Goal: Task Accomplishment & Management: Use online tool/utility

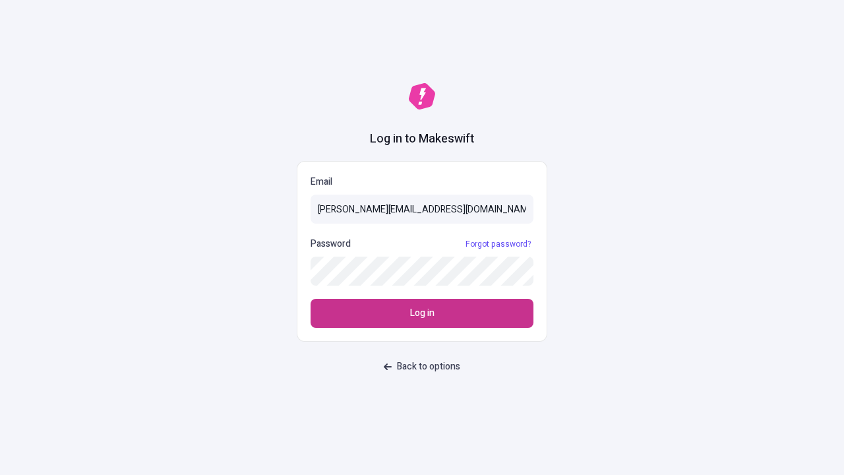
click at [422, 313] on span "Log in" at bounding box center [422, 313] width 24 height 15
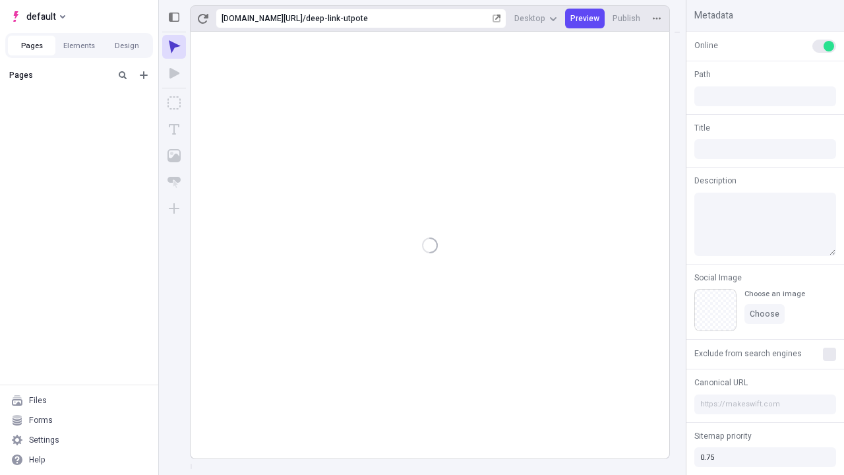
type input "/deep-link-utpote"
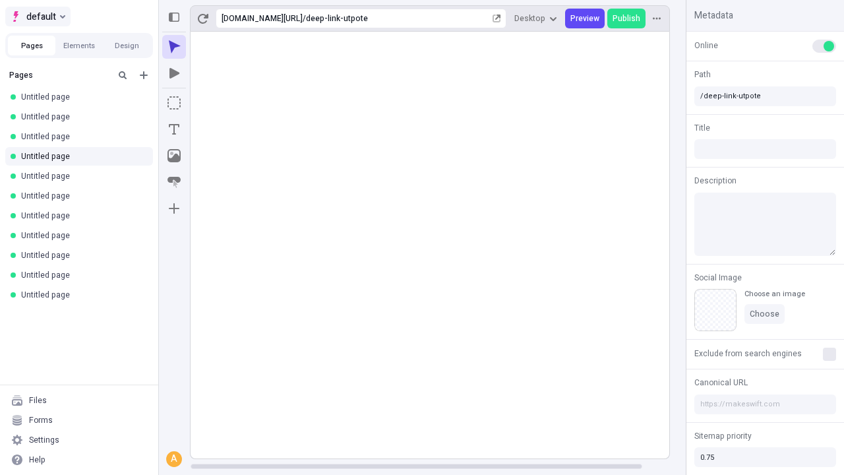
click at [37, 16] on span "default" at bounding box center [41, 17] width 30 height 16
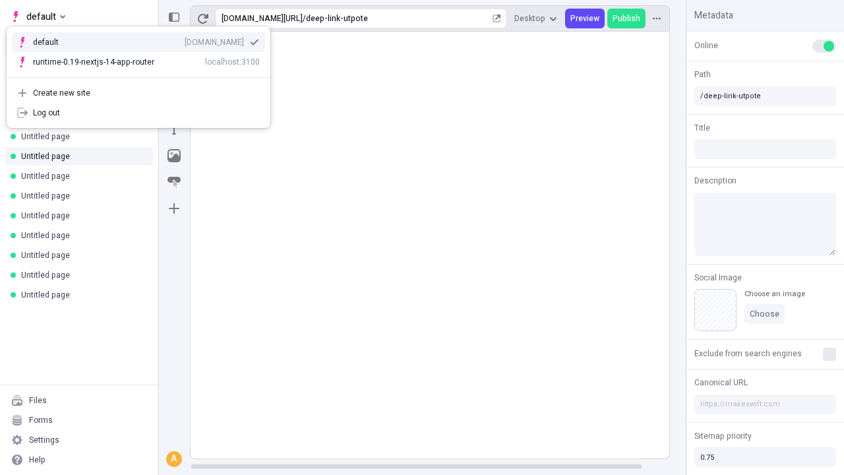
click at [185, 40] on div "[DOMAIN_NAME]" at bounding box center [214, 42] width 59 height 11
click at [144, 75] on icon "Add new" at bounding box center [144, 75] width 8 height 8
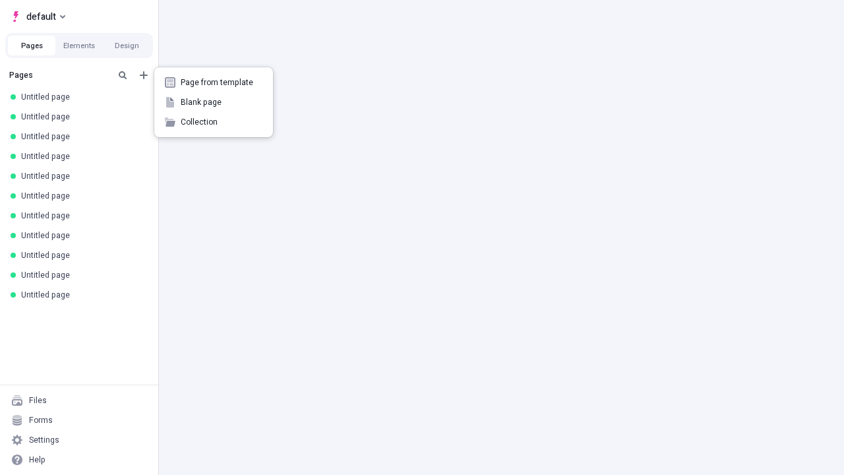
click at [214, 102] on span "Blank page" at bounding box center [222, 102] width 82 height 11
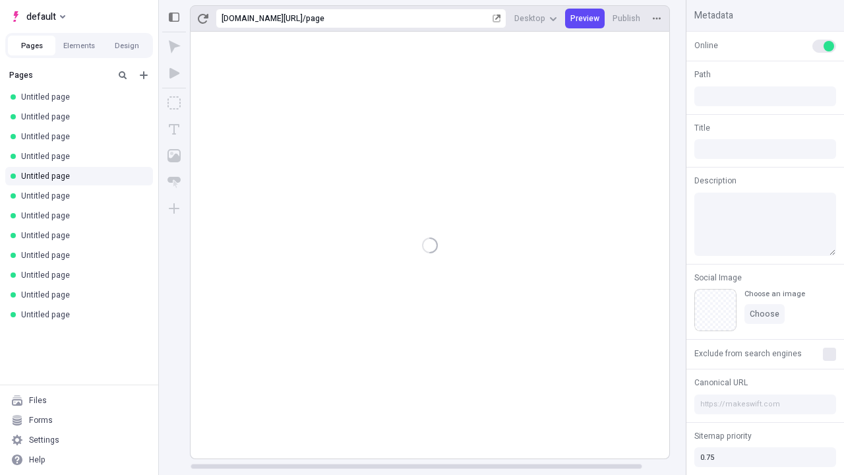
type input "/page"
click at [174, 103] on icon "Box" at bounding box center [173, 102] width 13 height 13
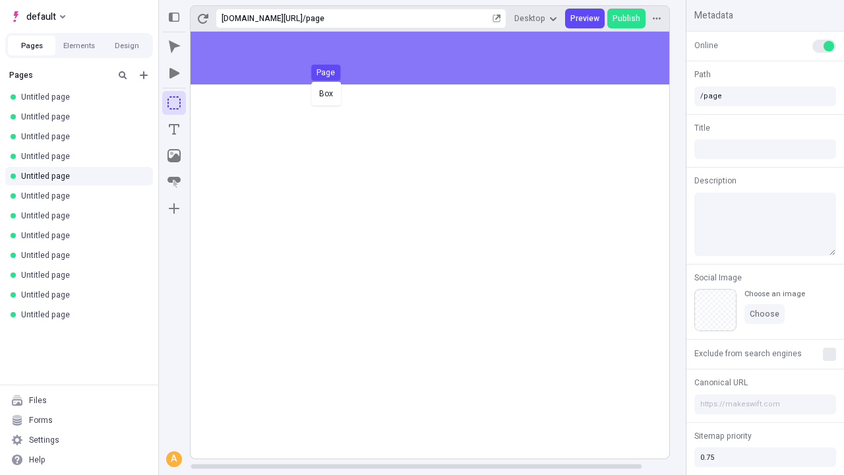
click at [443, 58] on div "Box Page" at bounding box center [422, 237] width 844 height 475
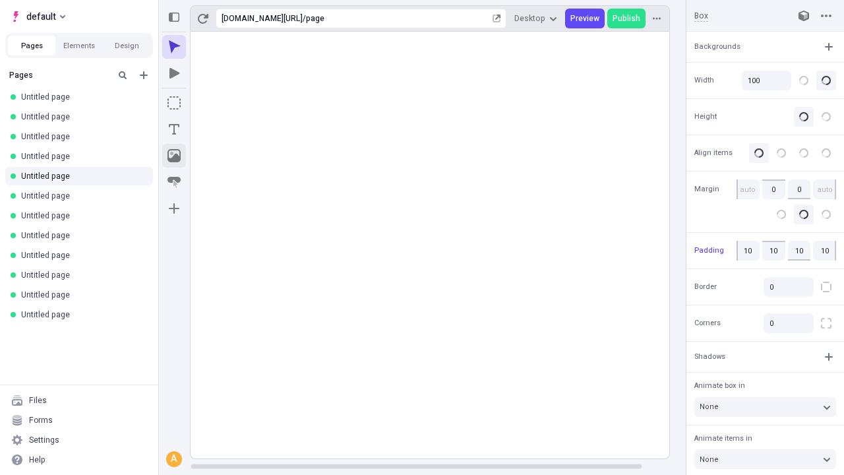
click at [174, 156] on icon "Image" at bounding box center [173, 155] width 13 height 13
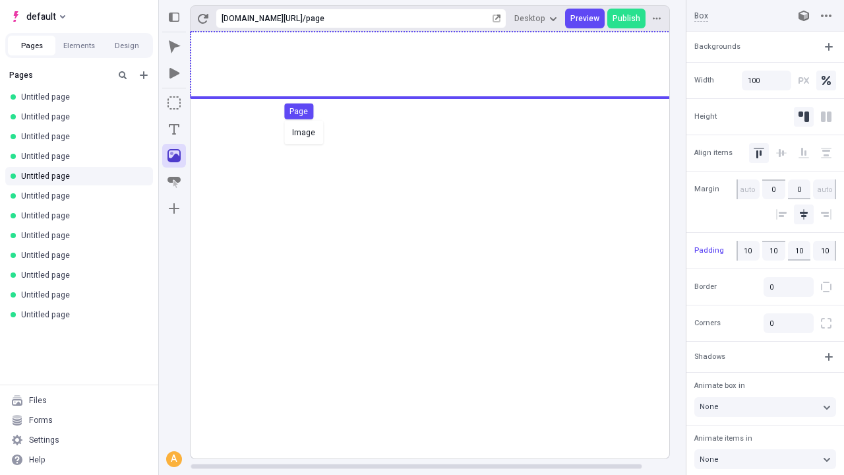
click at [443, 65] on div "Image Page" at bounding box center [422, 237] width 844 height 475
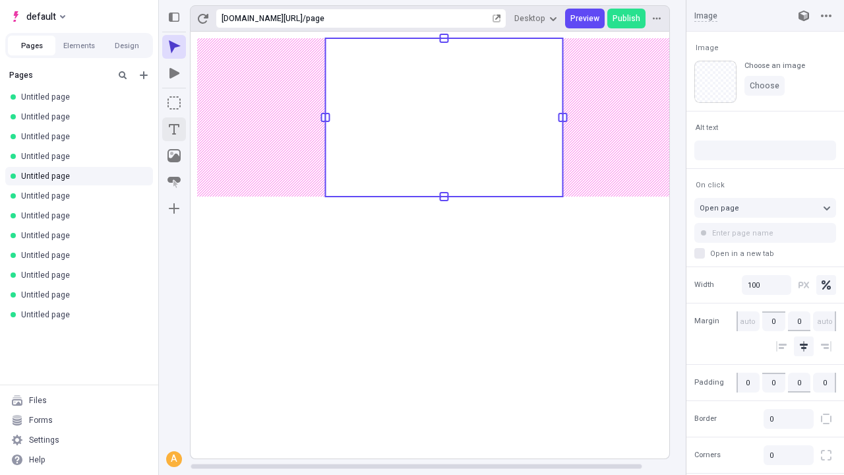
click at [174, 129] on icon "Text" at bounding box center [174, 129] width 11 height 11
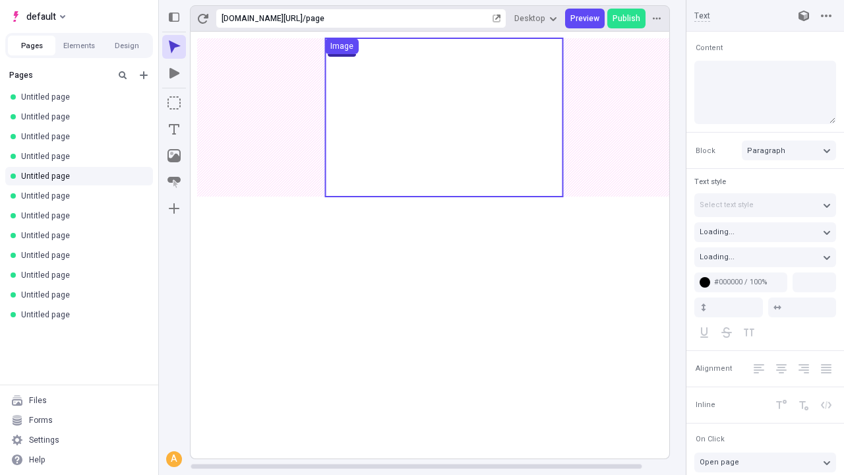
type input "18"
type input "1.5"
type textarea "Monotonectally generate seamless deliverables, then authoritatively leverage ex…"
click at [443, 214] on rect at bounding box center [443, 245] width 507 height 426
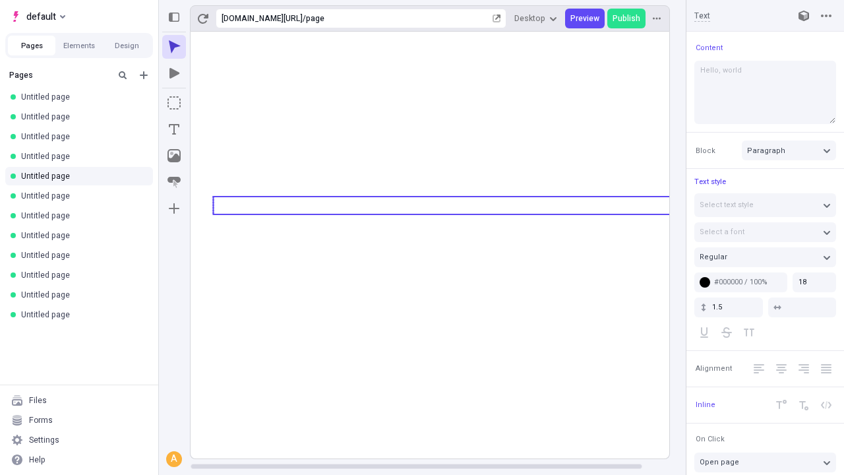
type textarea "Hello, world!"
click at [174, 156] on icon "Image" at bounding box center [173, 155] width 13 height 13
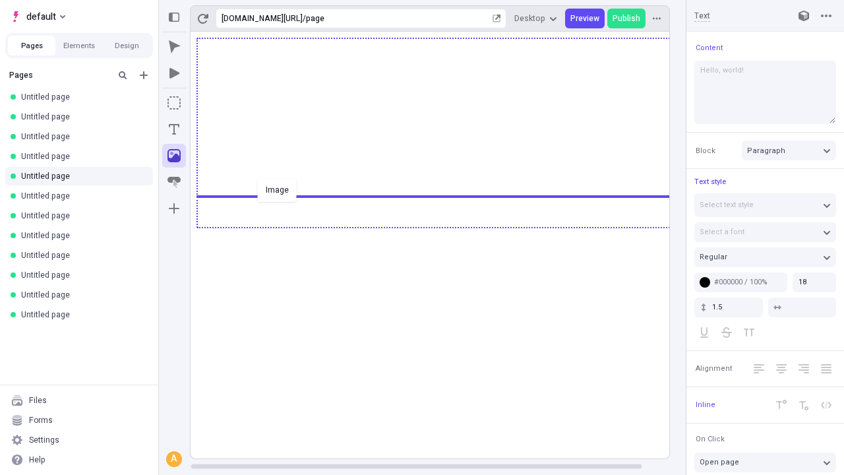
click at [443, 226] on div "Image" at bounding box center [422, 237] width 844 height 475
